Goal: Information Seeking & Learning: Learn about a topic

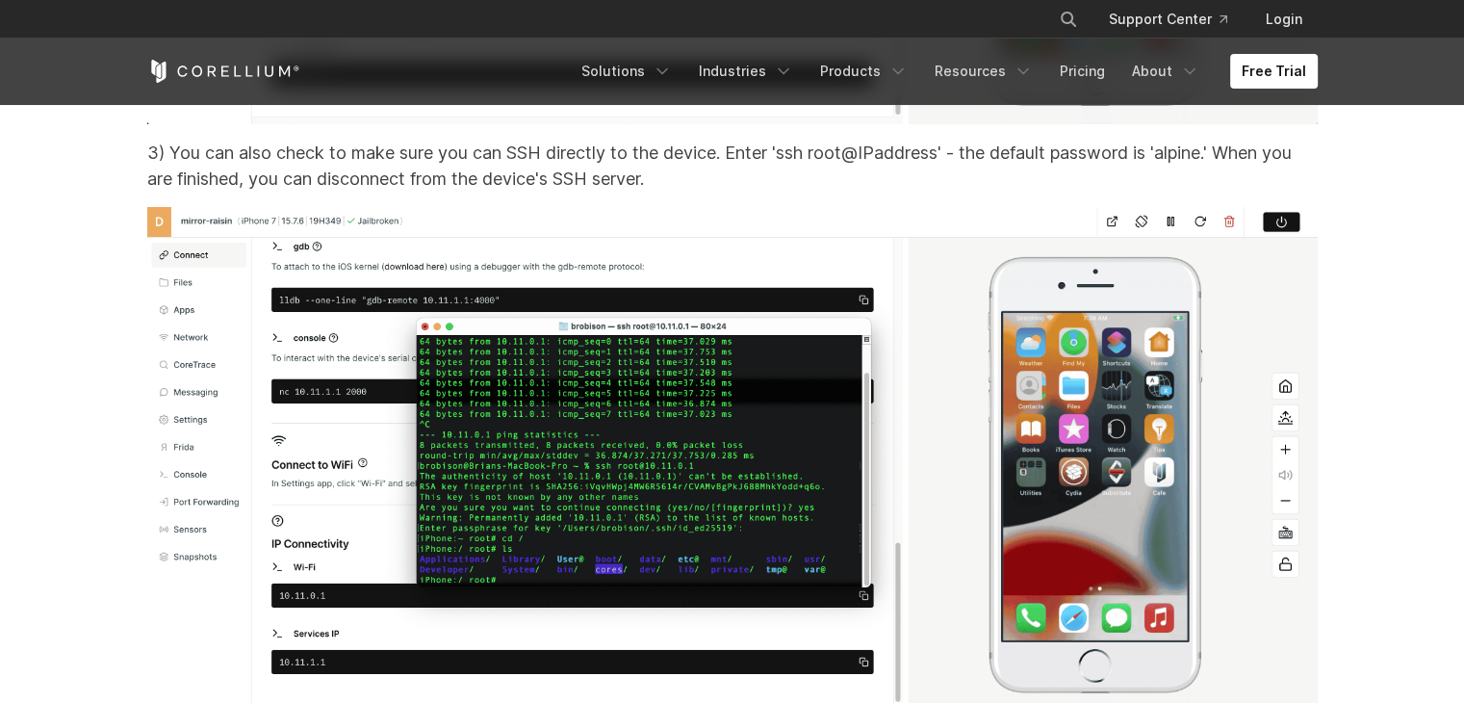
scroll to position [17009, 0]
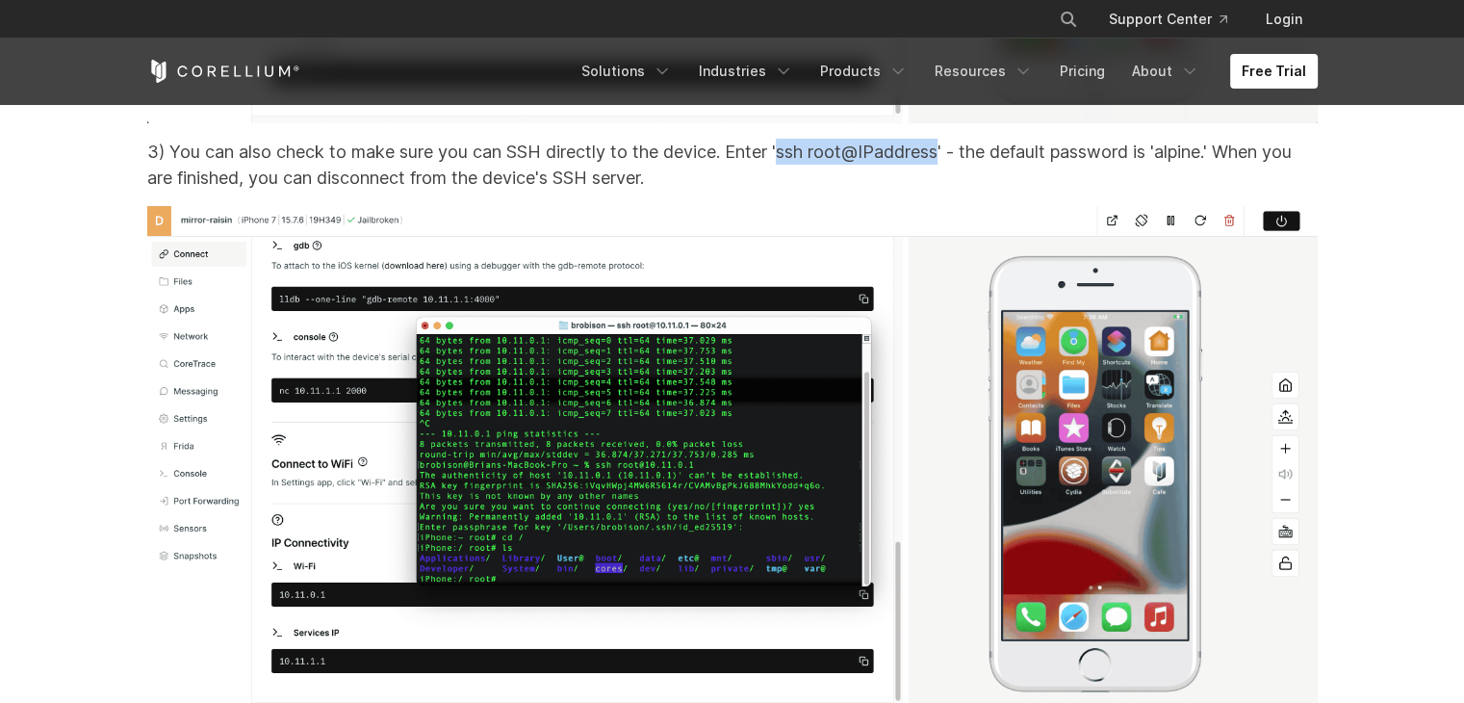
drag, startPoint x: 783, startPoint y: 177, endPoint x: 944, endPoint y: 173, distance: 160.8
click at [946, 173] on p "3) You can also check to make sure you can SSH directly to the device. Enter 's…" at bounding box center [732, 165] width 1171 height 52
copy p "ssh root@IPaddress"
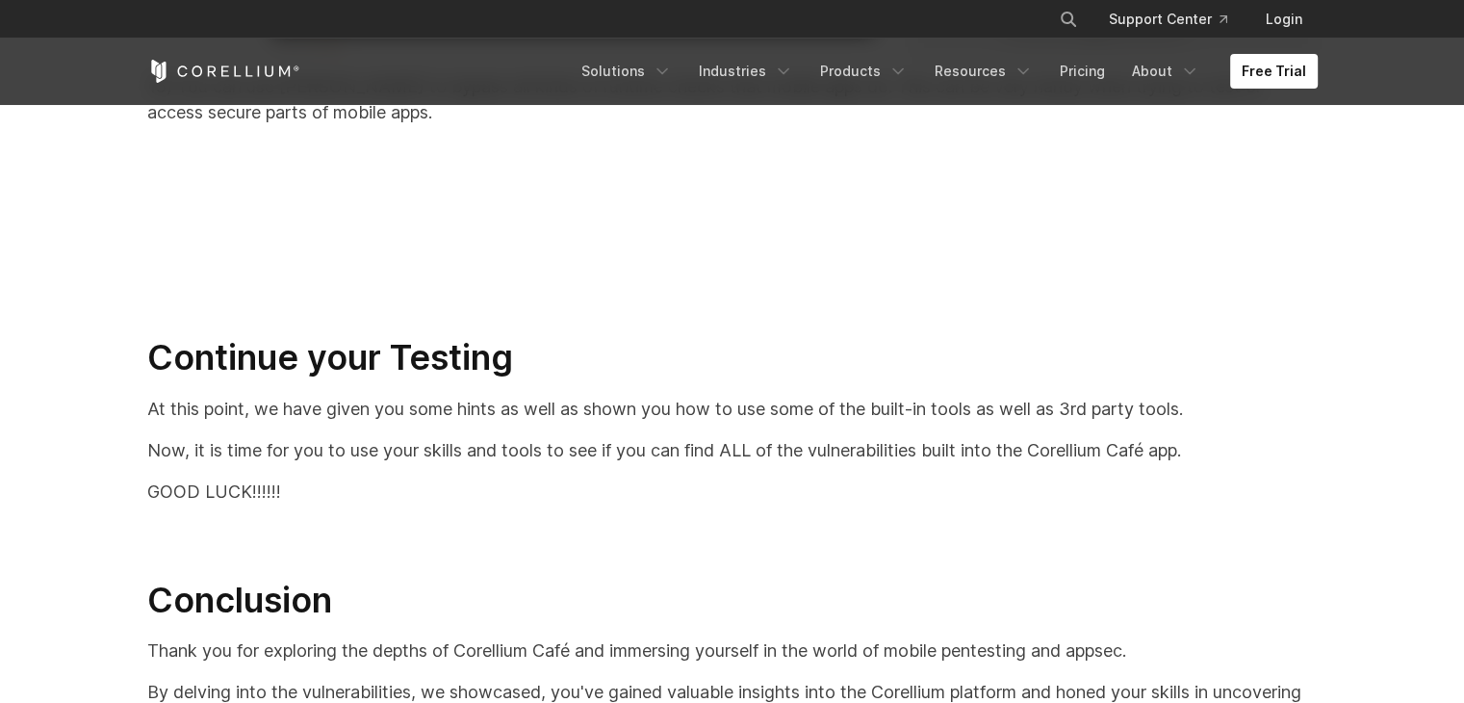
scroll to position [39796, 0]
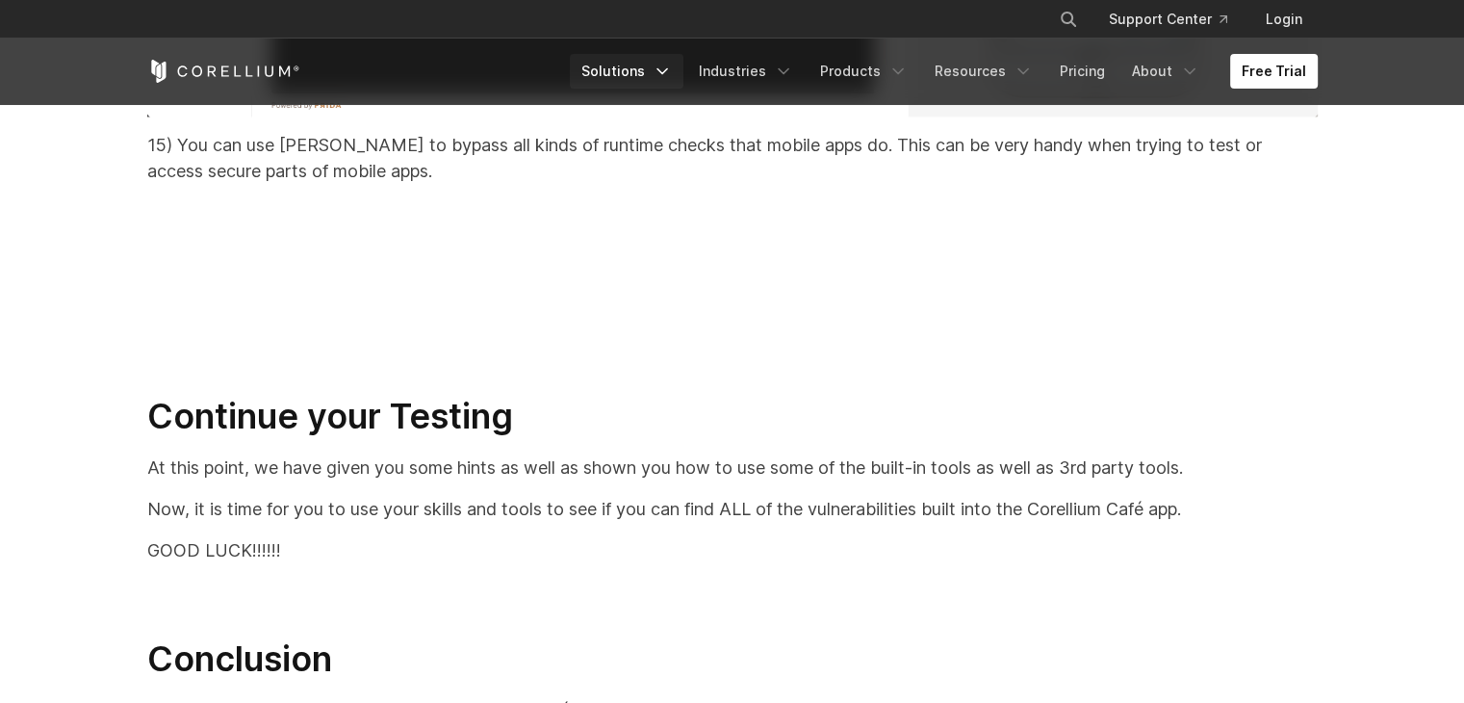
click at [672, 67] on icon "Navigation Menu" at bounding box center [662, 71] width 19 height 19
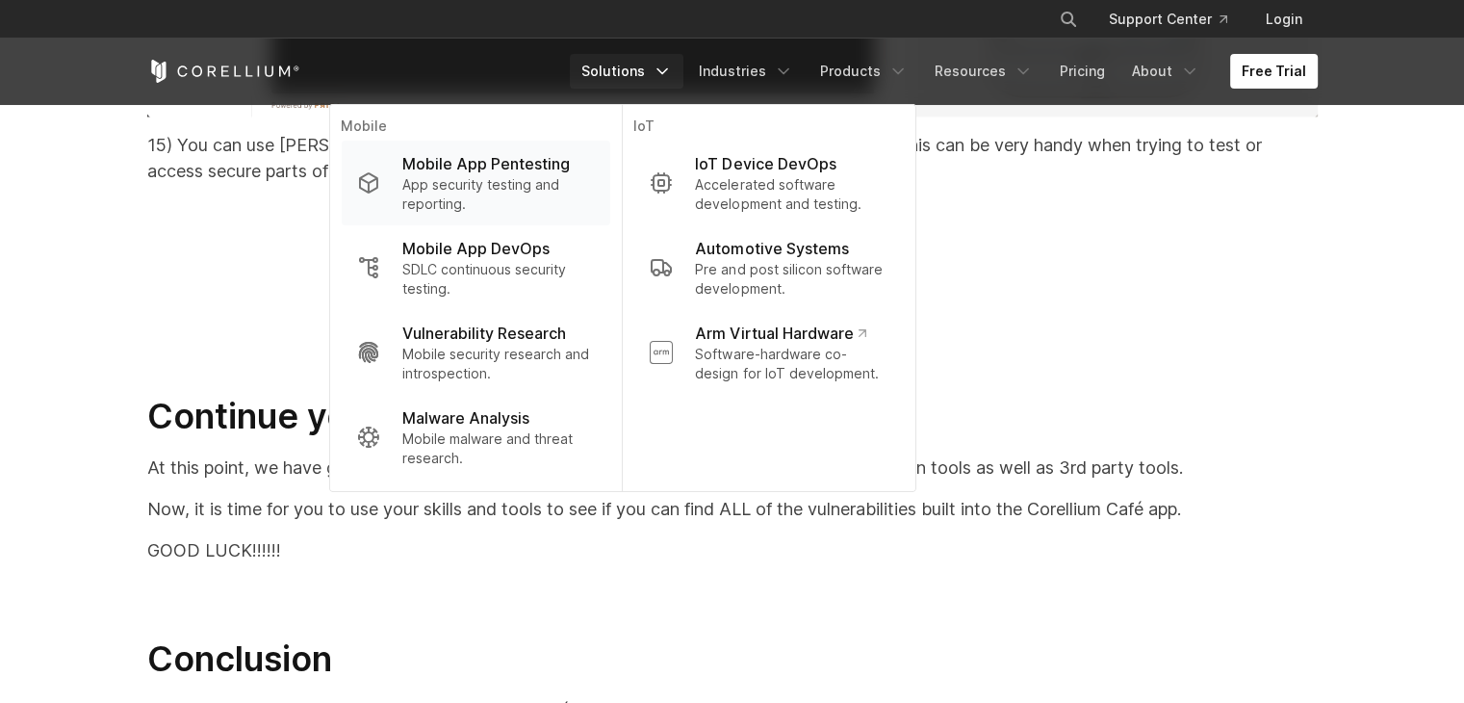
click at [490, 194] on p "App security testing and reporting." at bounding box center [498, 194] width 192 height 39
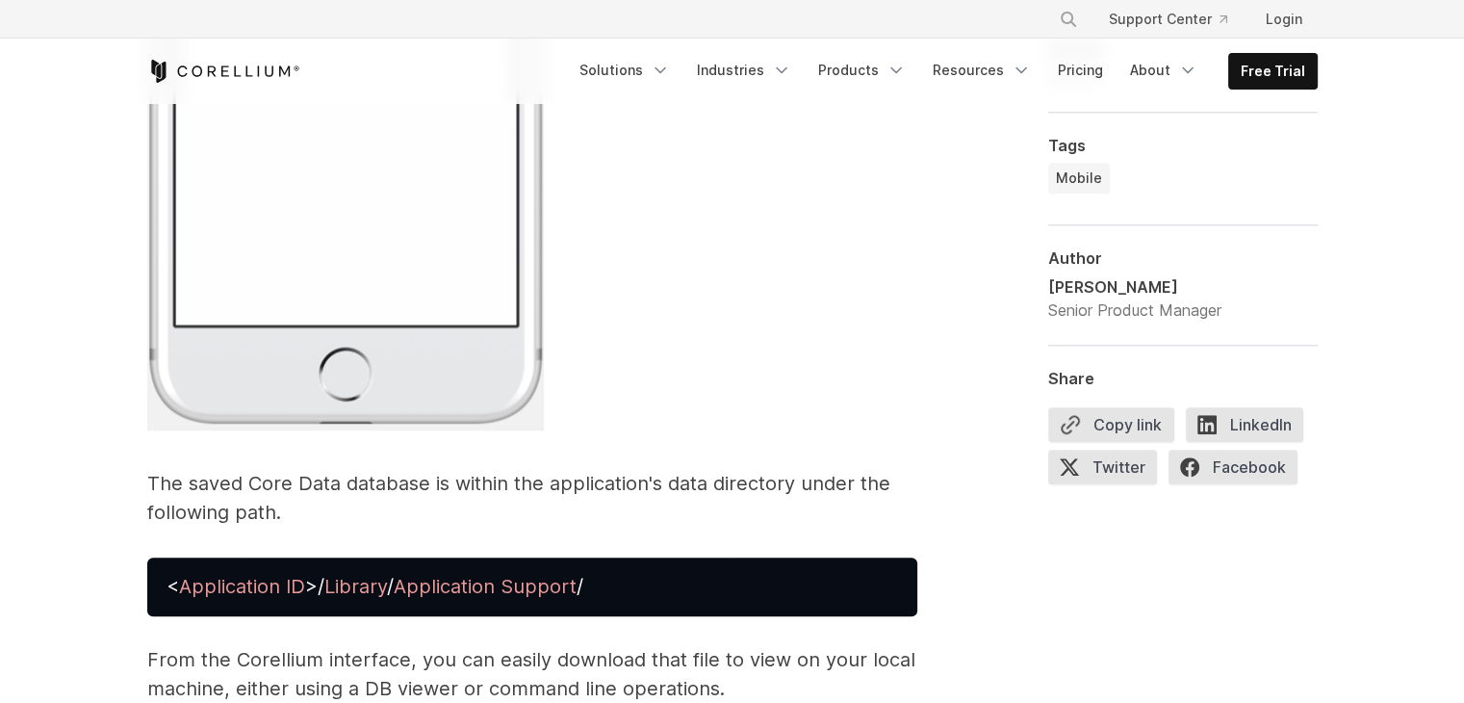
scroll to position [8825, 0]
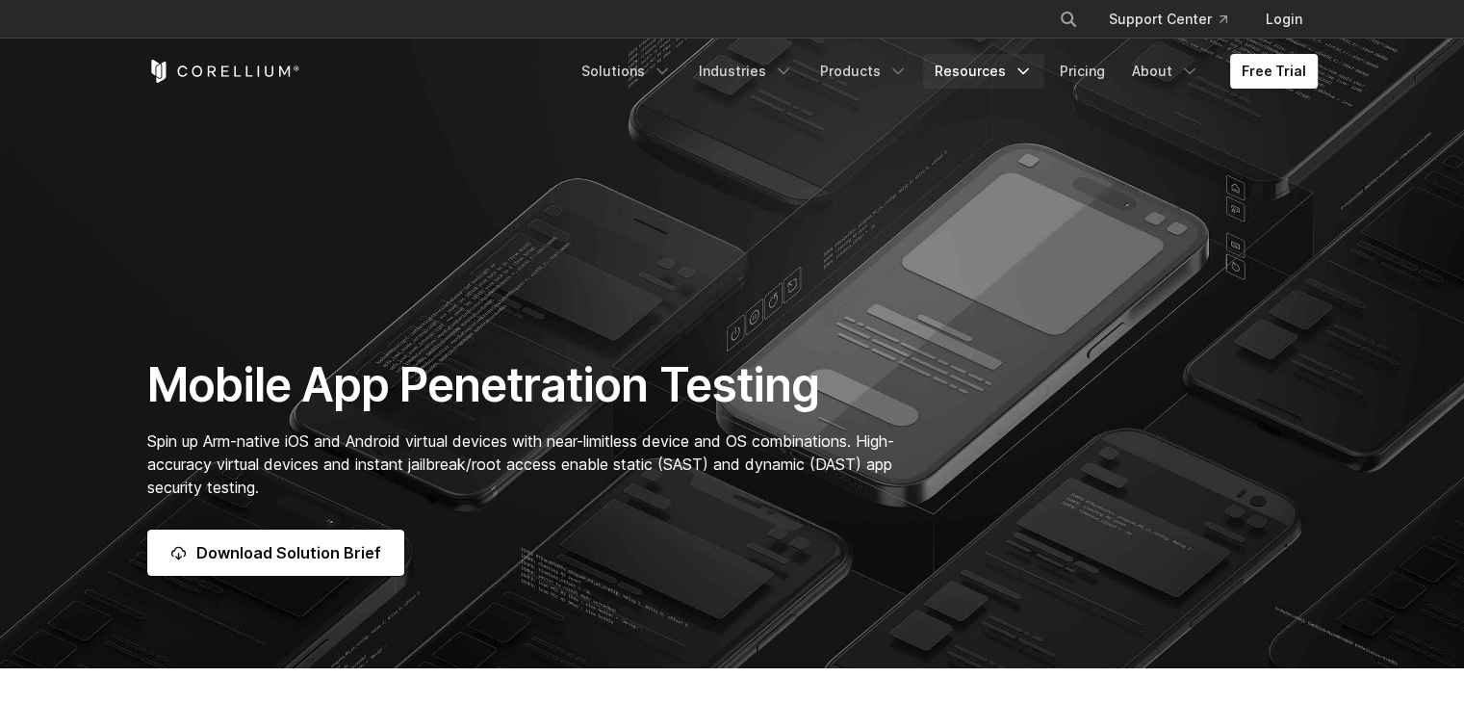
click at [1022, 65] on icon "Navigation Menu" at bounding box center [1023, 71] width 19 height 19
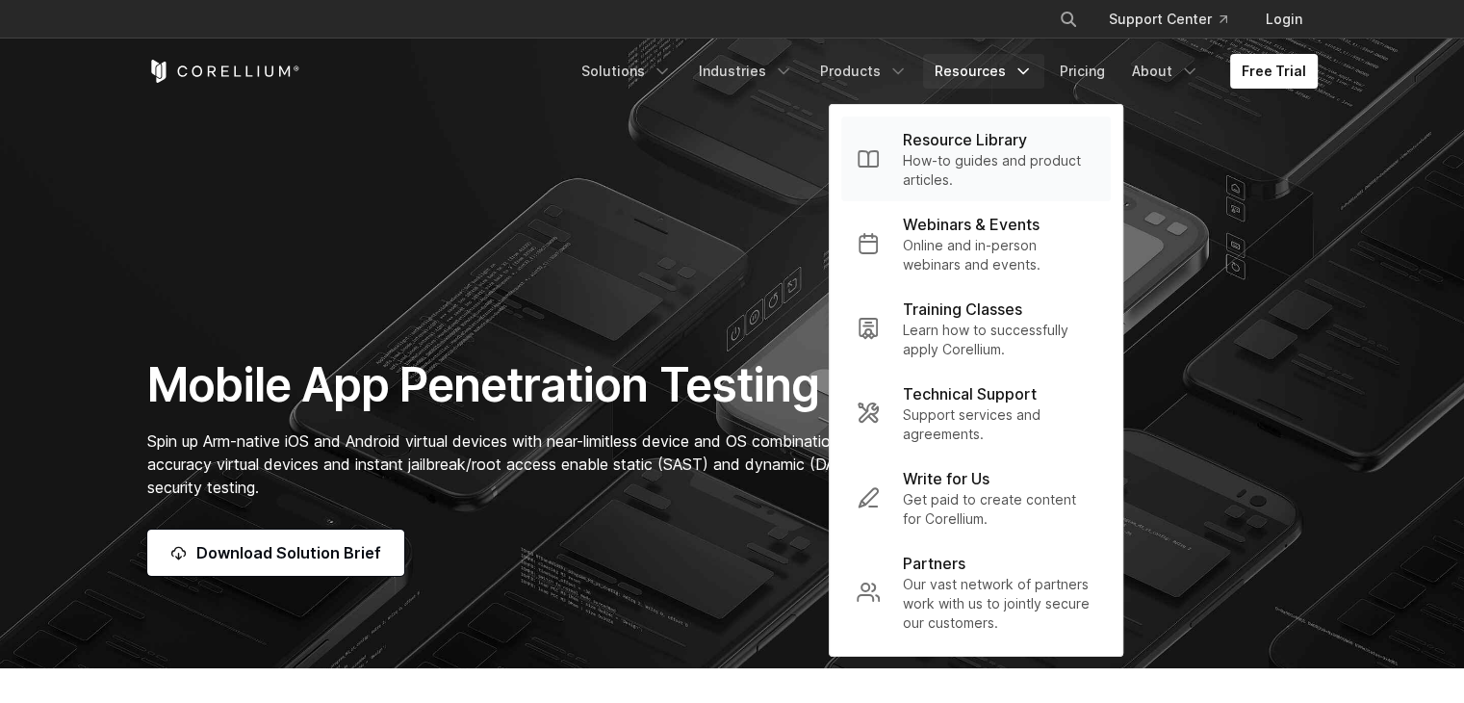
click at [1017, 140] on p "Resource Library" at bounding box center [965, 139] width 124 height 23
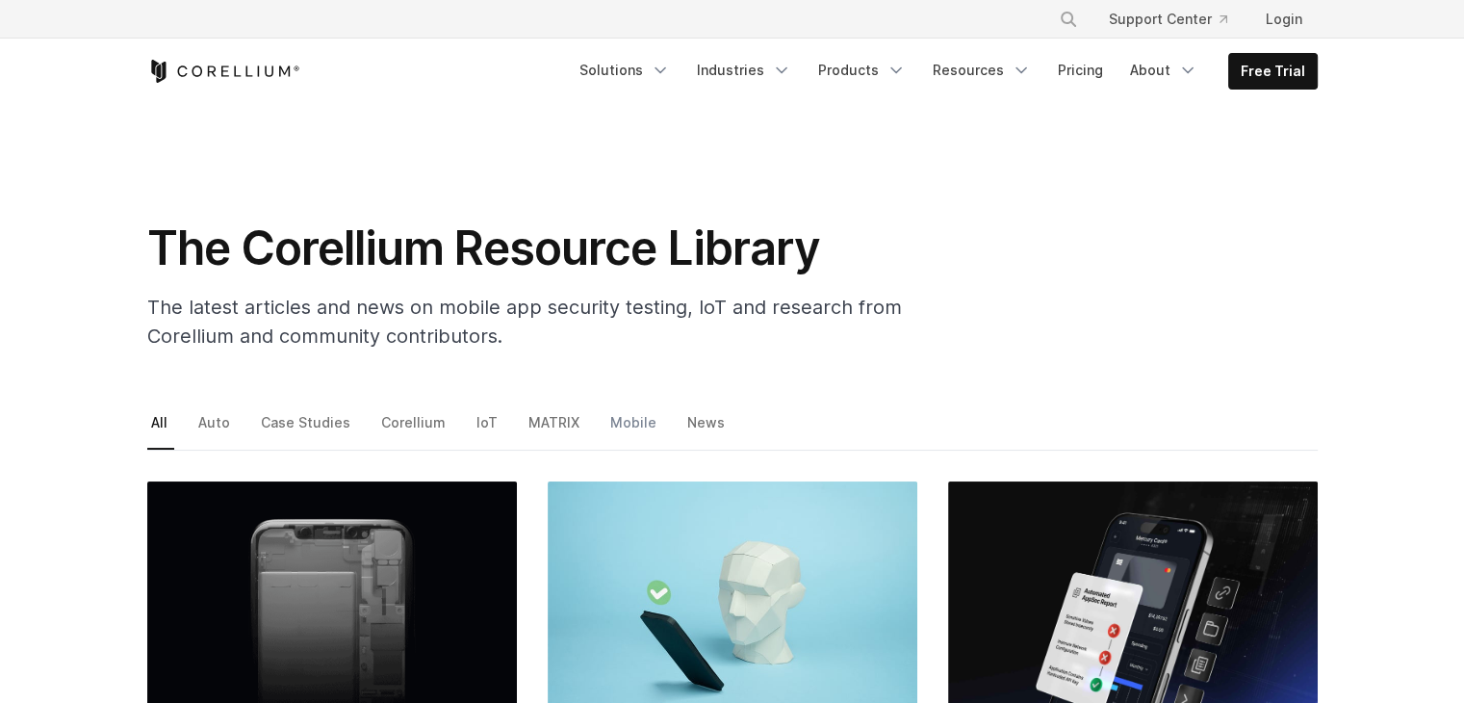
click at [613, 421] on link "Mobile" at bounding box center [635, 429] width 57 height 40
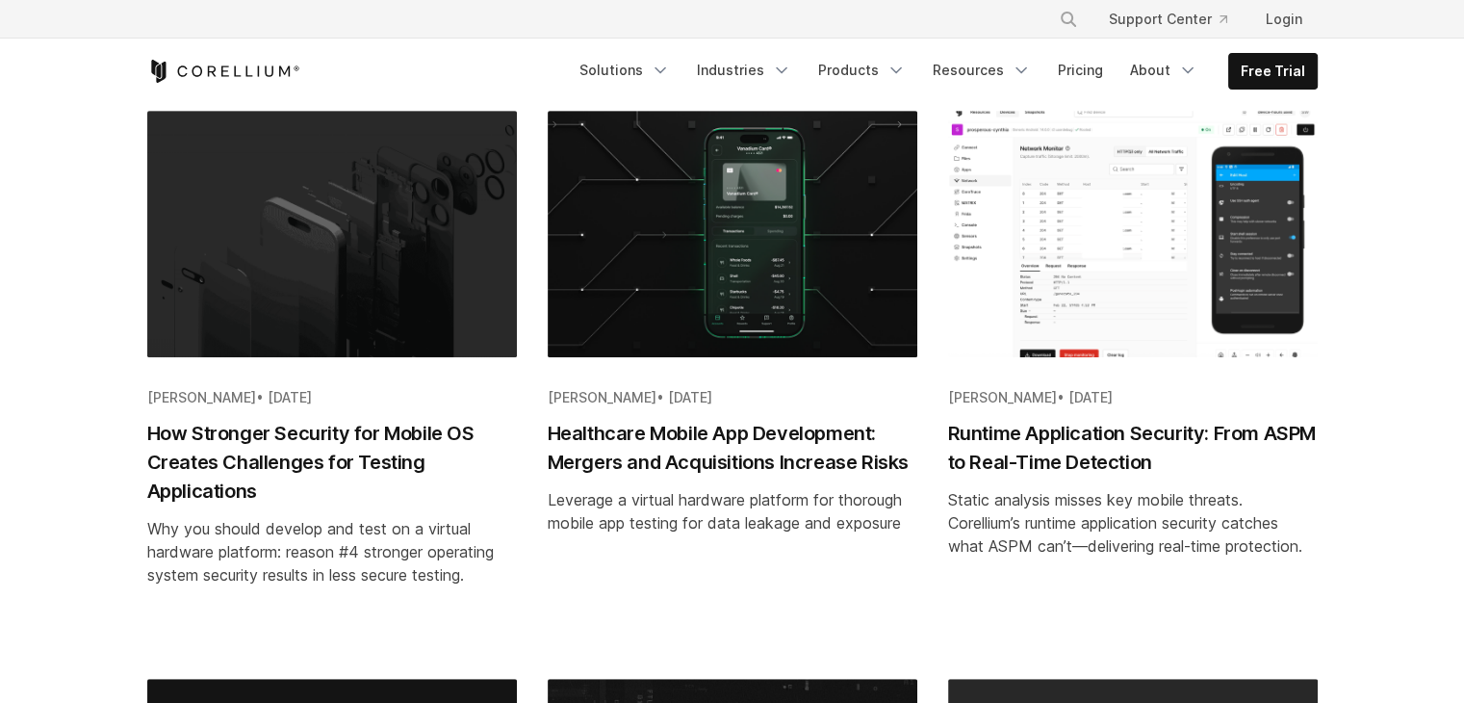
scroll to position [802, 0]
